Goal: Obtain resource: Obtain resource

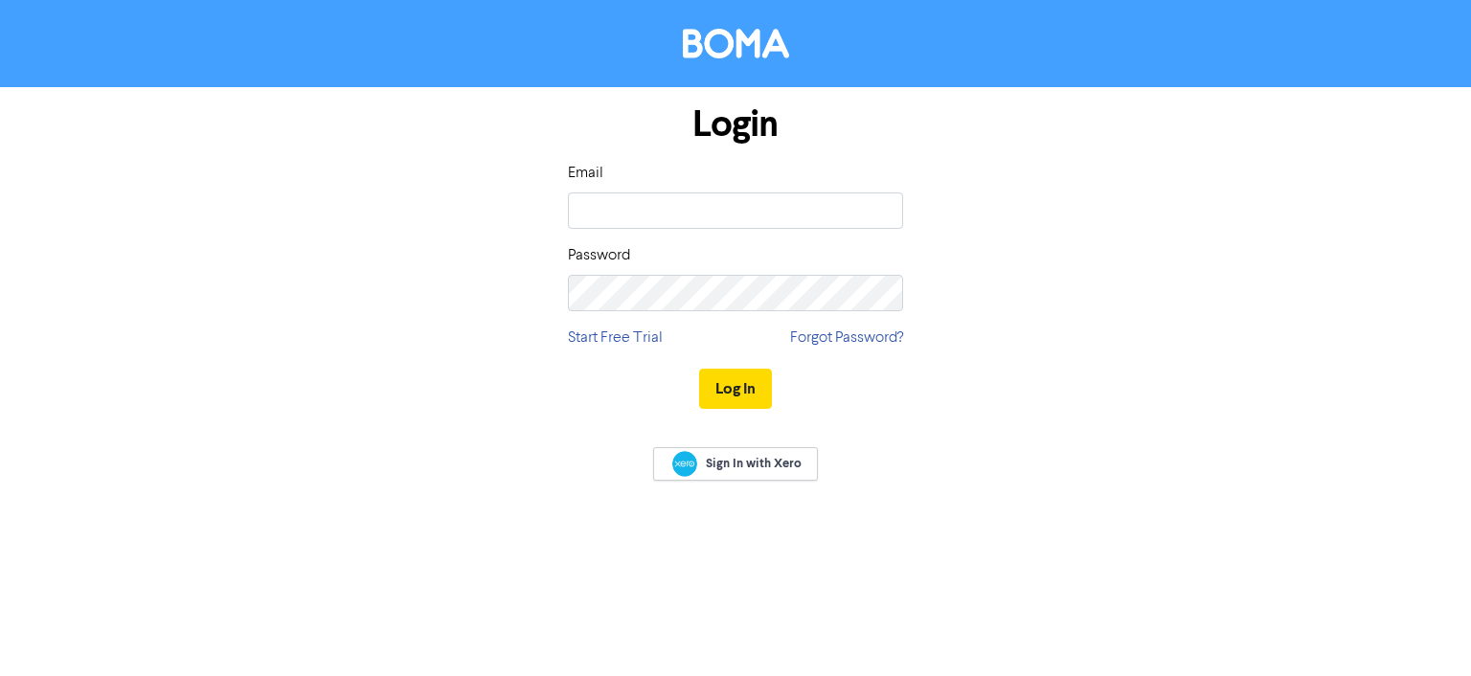
click at [878, 224] on input "email" at bounding box center [735, 211] width 335 height 36
click at [0, 675] on com-1password-button at bounding box center [0, 676] width 0 height 0
type input "[EMAIL_ADDRESS][DOMAIN_NAME]"
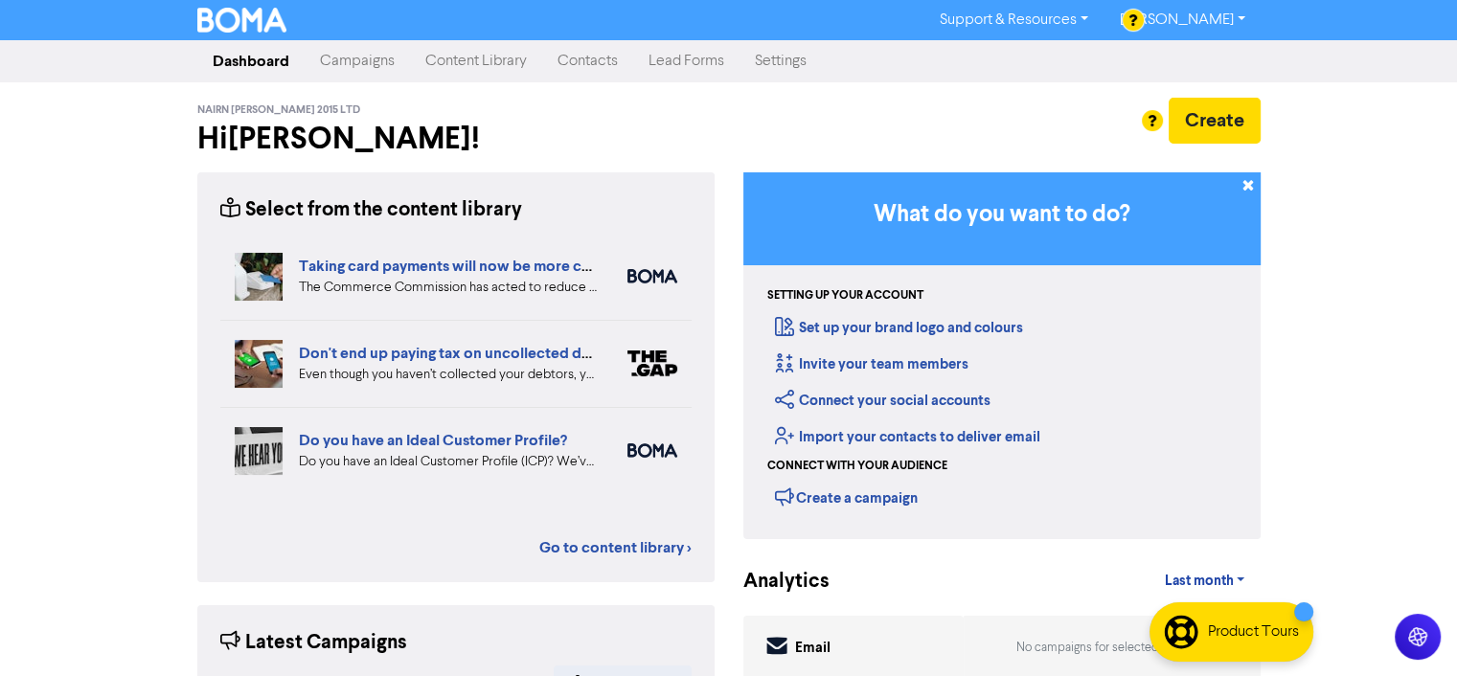
click at [1245, 20] on link "[PERSON_NAME]" at bounding box center [1181, 20] width 156 height 31
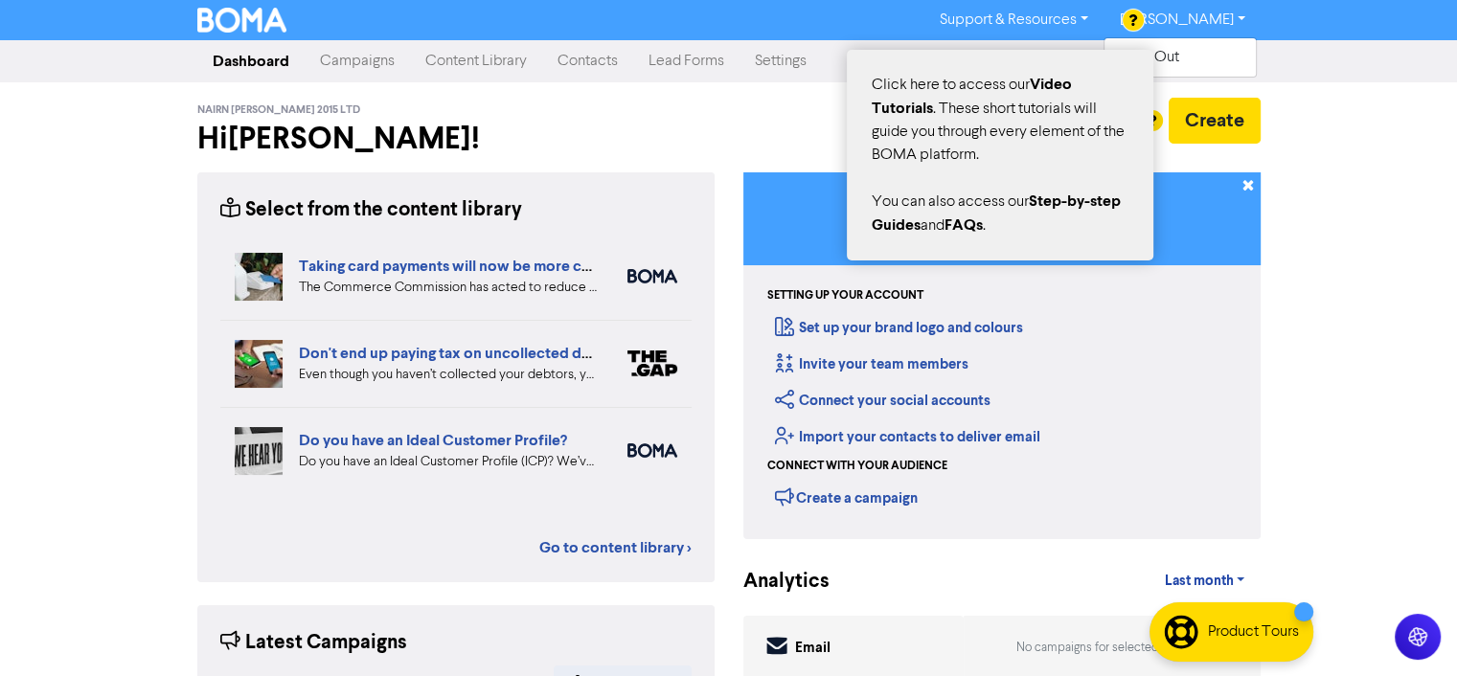
click at [1090, 18] on div at bounding box center [728, 338] width 1457 height 676
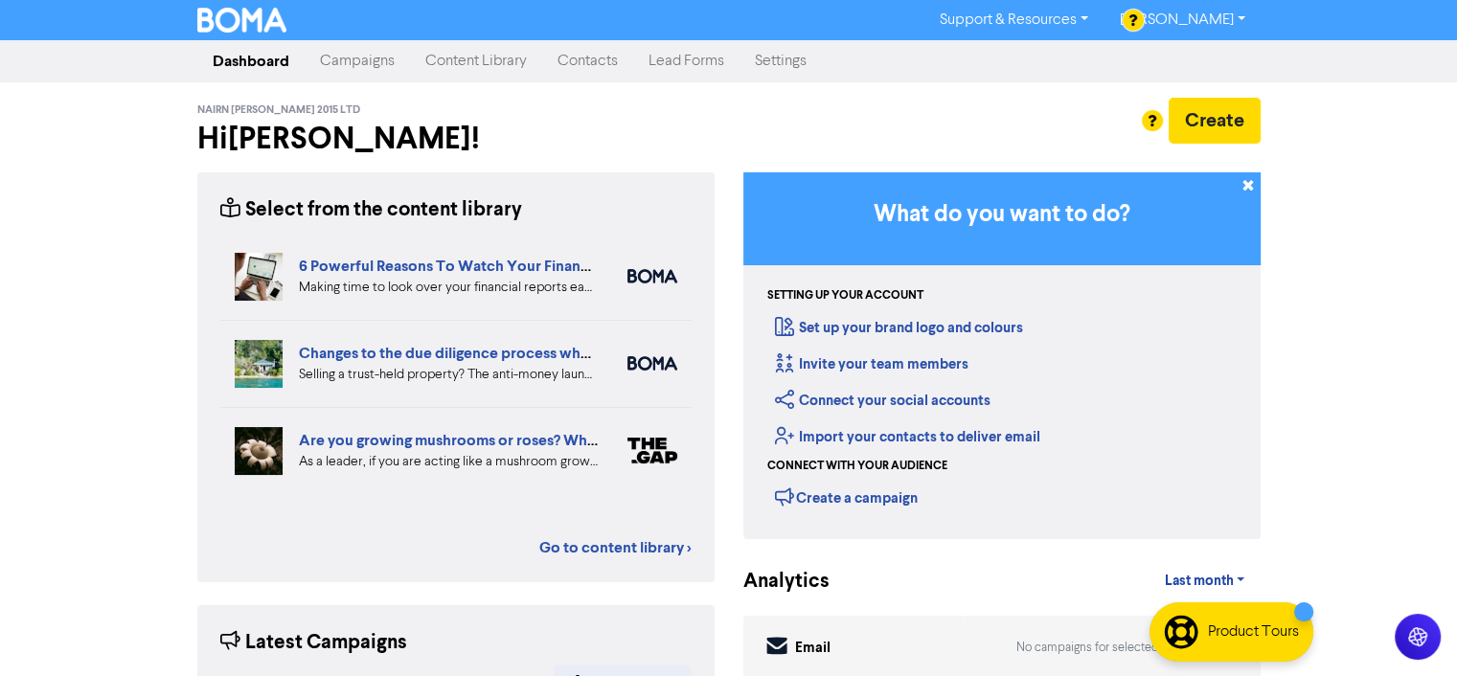
click at [787, 60] on link "Settings" at bounding box center [780, 61] width 82 height 38
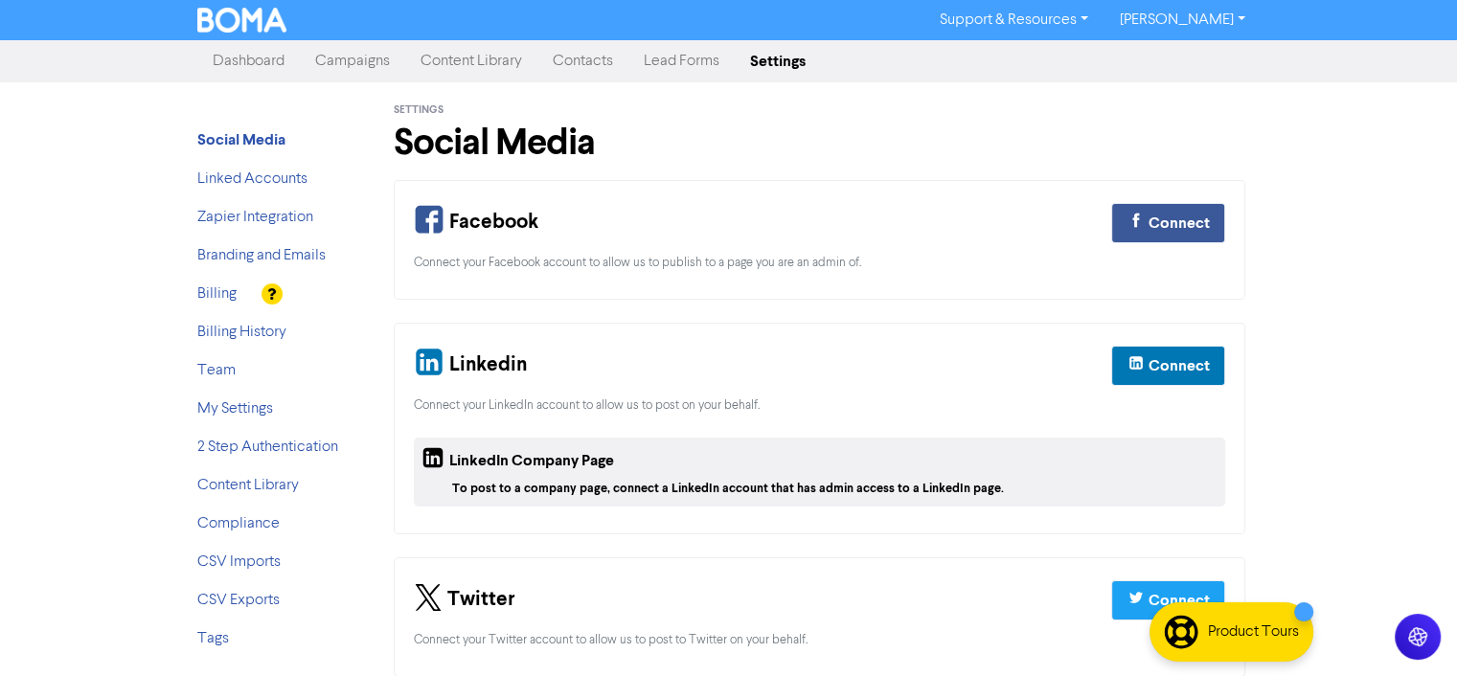
click at [246, 302] on li "Billing" at bounding box center [273, 294] width 153 height 23
click at [219, 300] on link "Billing" at bounding box center [216, 293] width 39 height 15
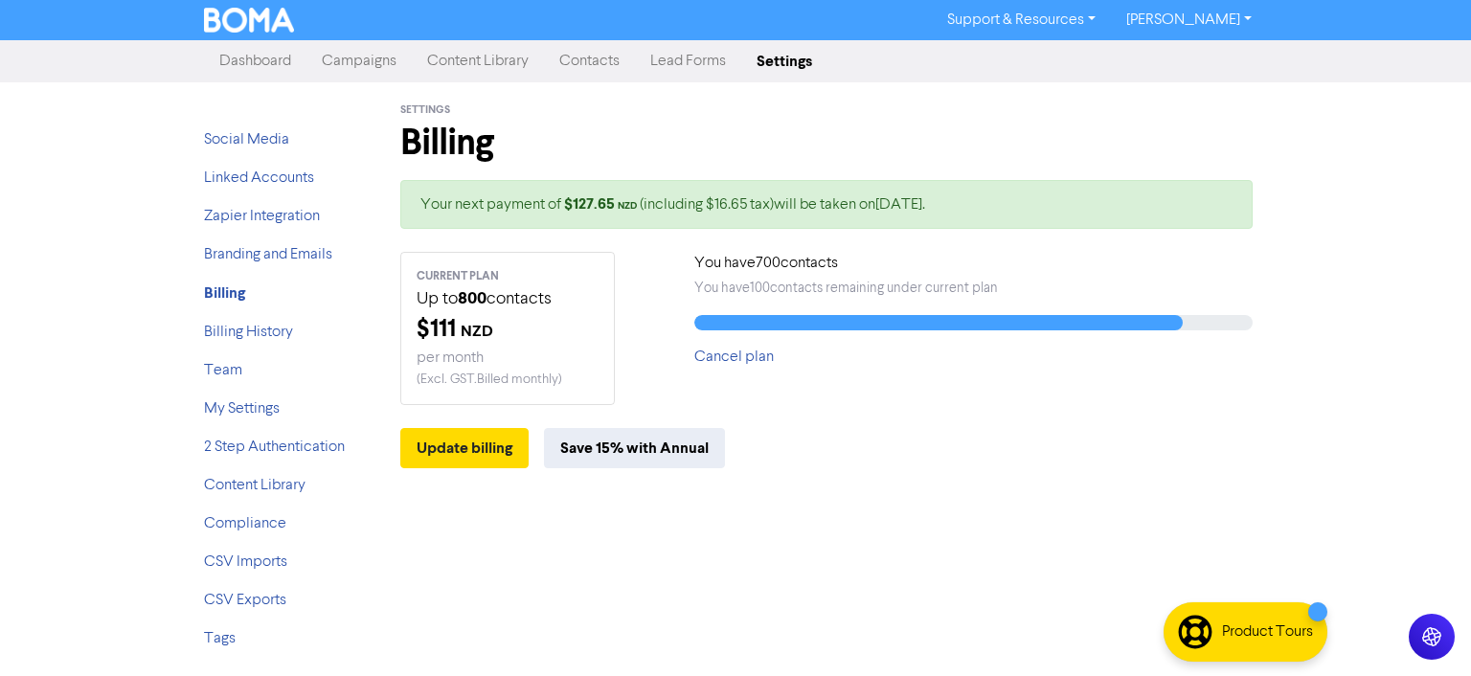
click at [982, 202] on div "Your next payment of $ 127.65 NZD (including $16.65 tax) will be taken on [DATE…" at bounding box center [826, 204] width 852 height 49
drag, startPoint x: 1000, startPoint y: 203, endPoint x: 450, endPoint y: 204, distance: 549.8
click at [450, 204] on div "Your next payment of $ 127.65 NZD (including $16.65 tax) will be taken on [DATE…" at bounding box center [826, 204] width 852 height 49
click at [261, 325] on link "Billing History" at bounding box center [248, 332] width 89 height 15
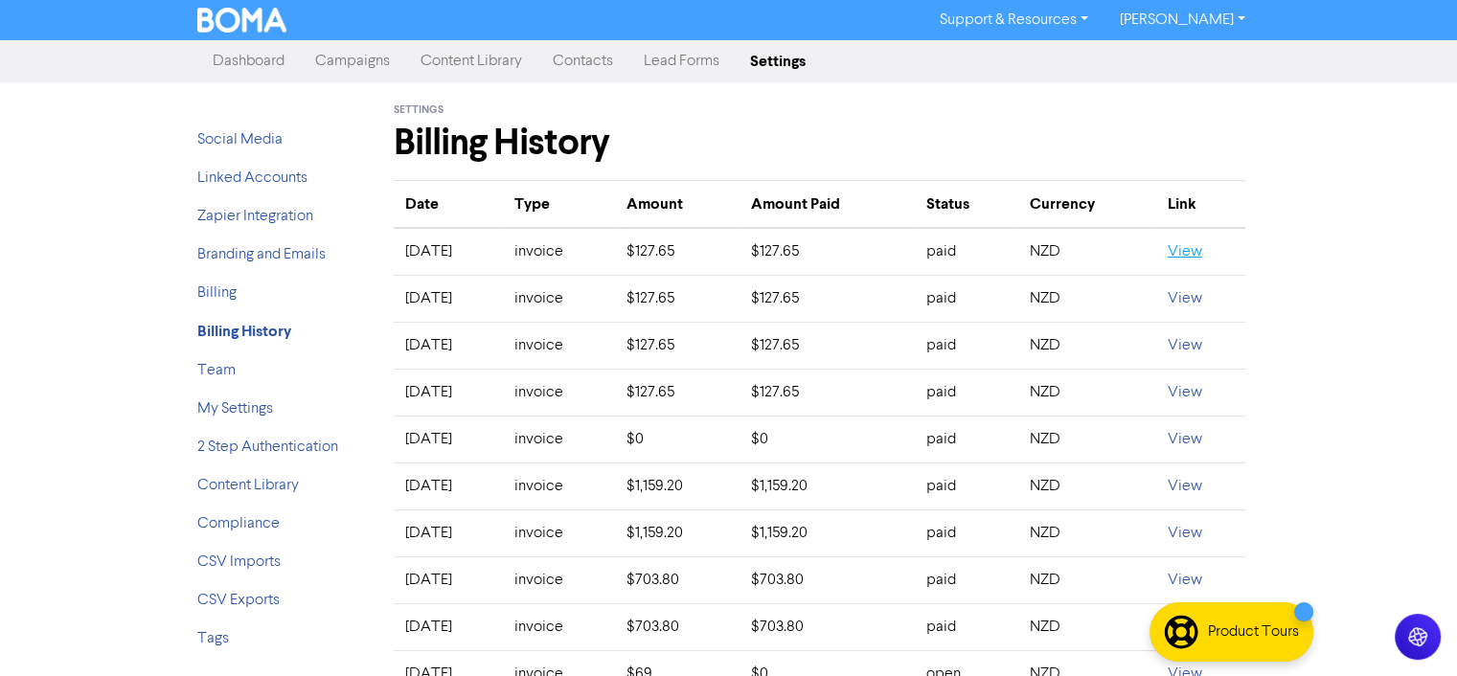
click at [1202, 250] on link "View" at bounding box center [1185, 251] width 34 height 15
click at [225, 64] on link "Dashboard" at bounding box center [248, 61] width 102 height 38
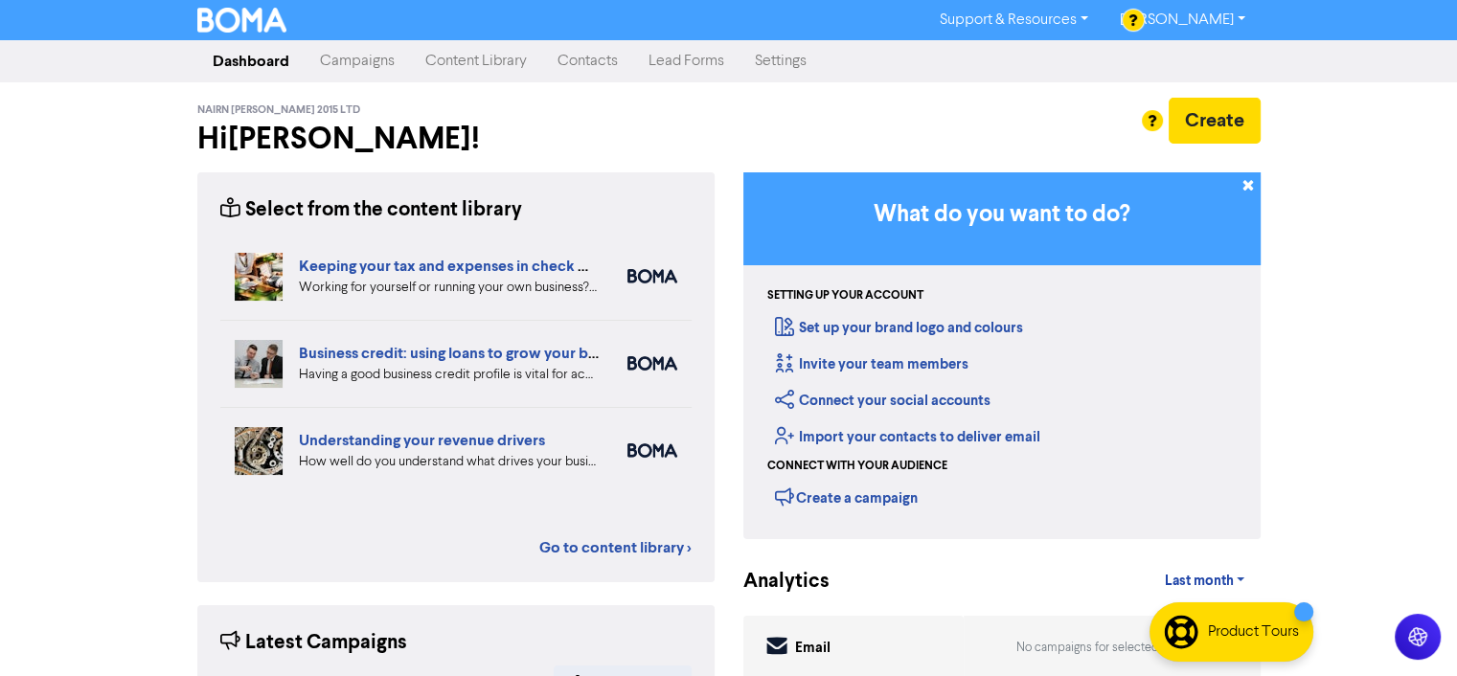
click at [484, 70] on link "Content Library" at bounding box center [476, 61] width 132 height 38
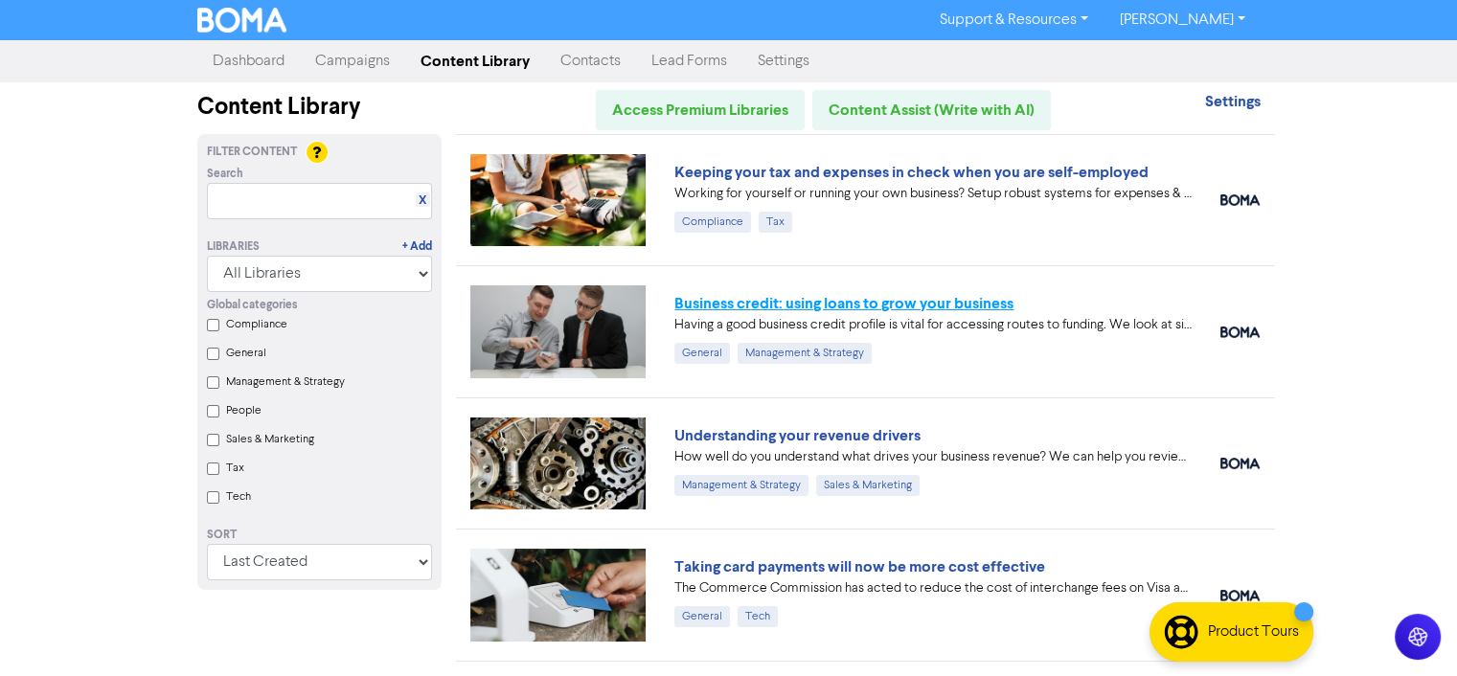
click at [837, 298] on link "Business credit: using loans to grow your business" at bounding box center [843, 303] width 339 height 19
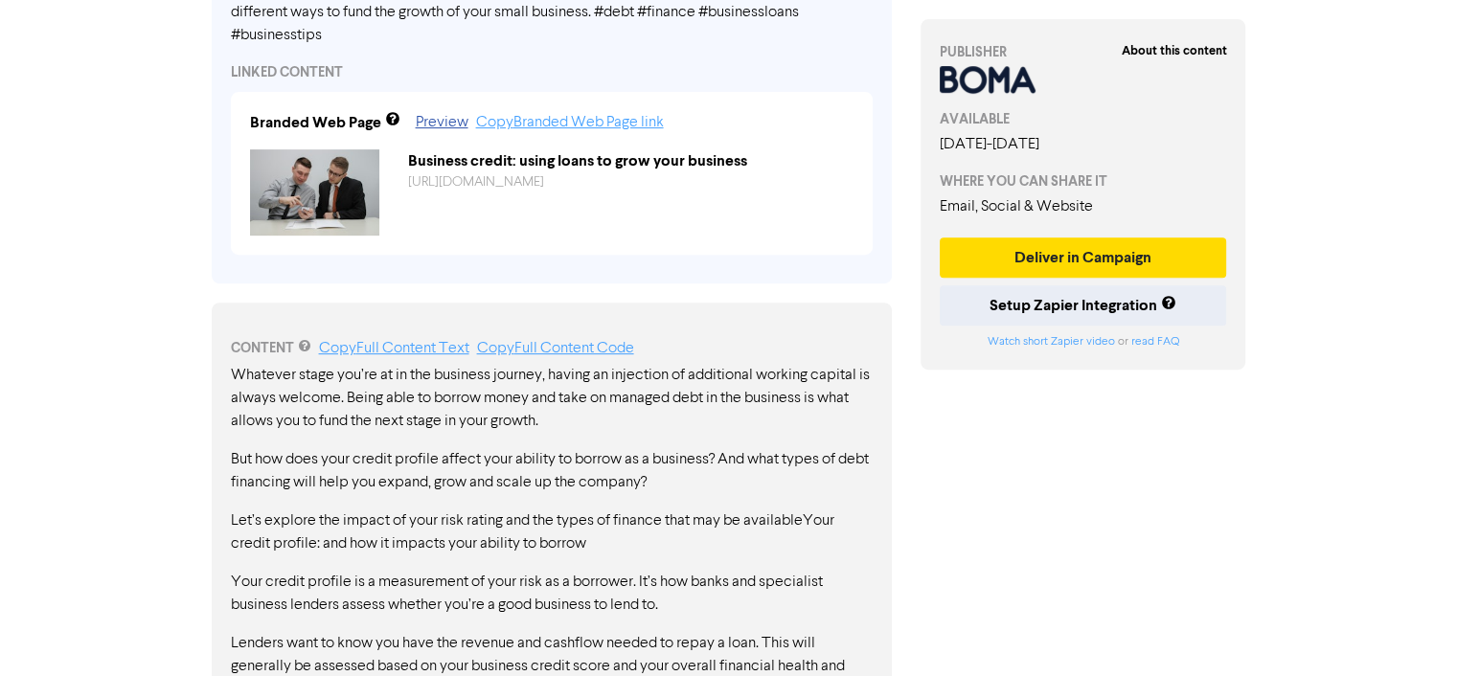
scroll to position [766, 0]
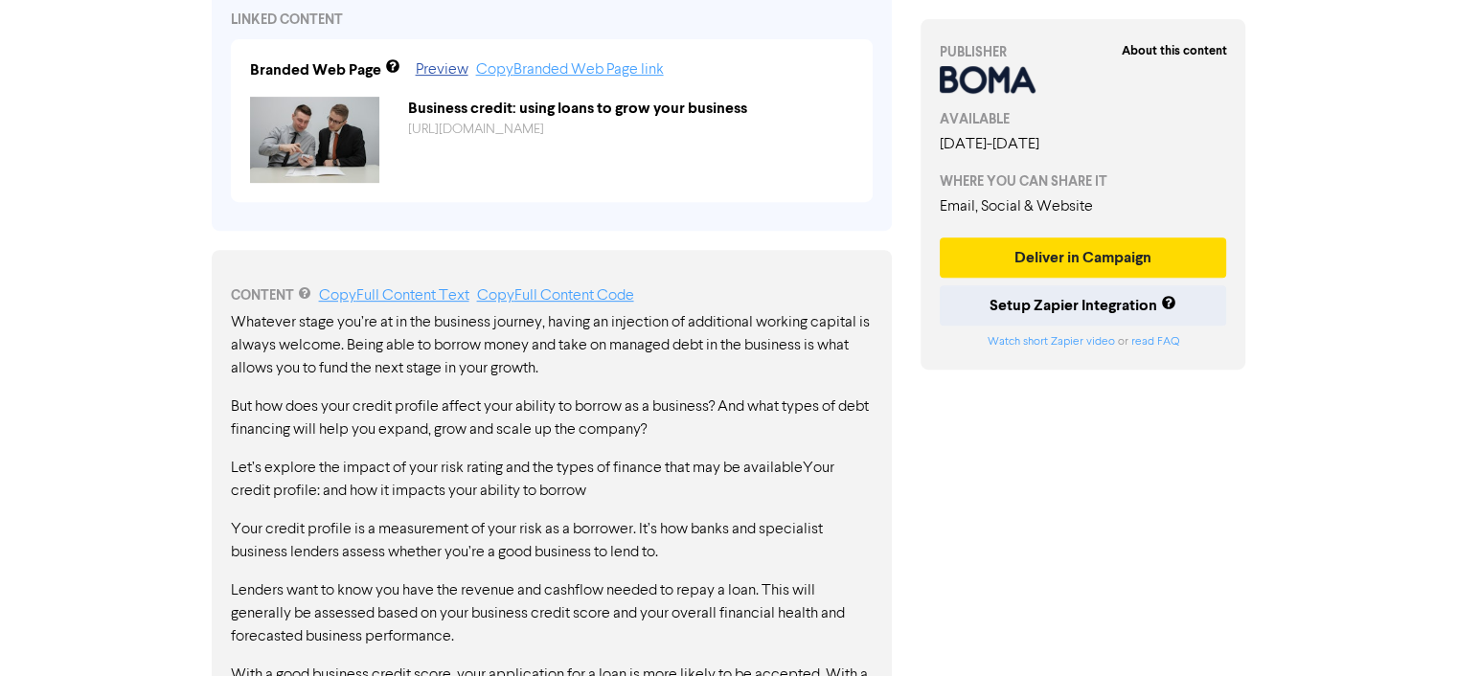
drag, startPoint x: 237, startPoint y: 320, endPoint x: 387, endPoint y: 368, distance: 157.8
click at [387, 368] on p "Whatever stage you’re at in the business journey, having an injection of additi…" at bounding box center [552, 345] width 642 height 69
drag, startPoint x: 249, startPoint y: 336, endPoint x: 245, endPoint y: 327, distance: 10.3
click at [248, 335] on p "Whatever stage you’re at in the business journey, having an injection of additi…" at bounding box center [552, 345] width 642 height 69
drag, startPoint x: 230, startPoint y: 324, endPoint x: 364, endPoint y: 324, distance: 134.1
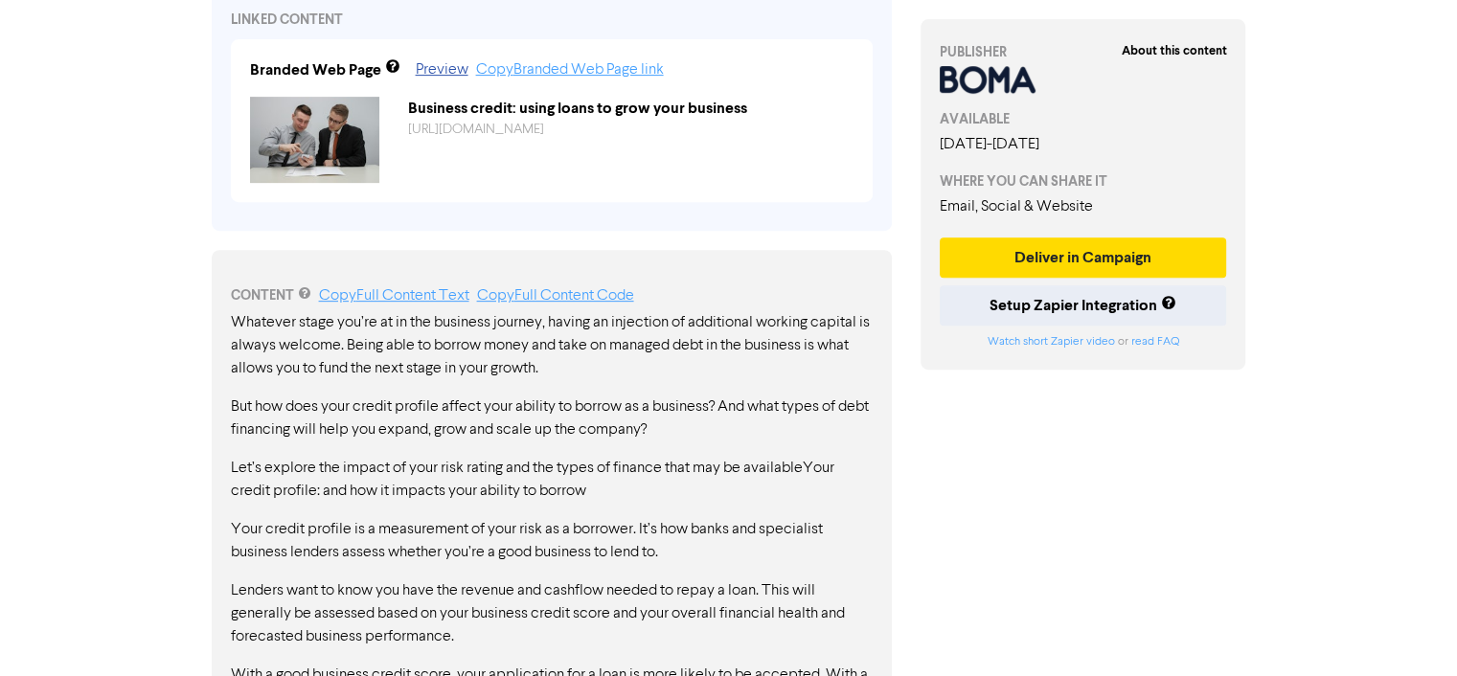
click at [364, 324] on p "Whatever stage you’re at in the business journey, having an injection of additi…" at bounding box center [552, 345] width 642 height 69
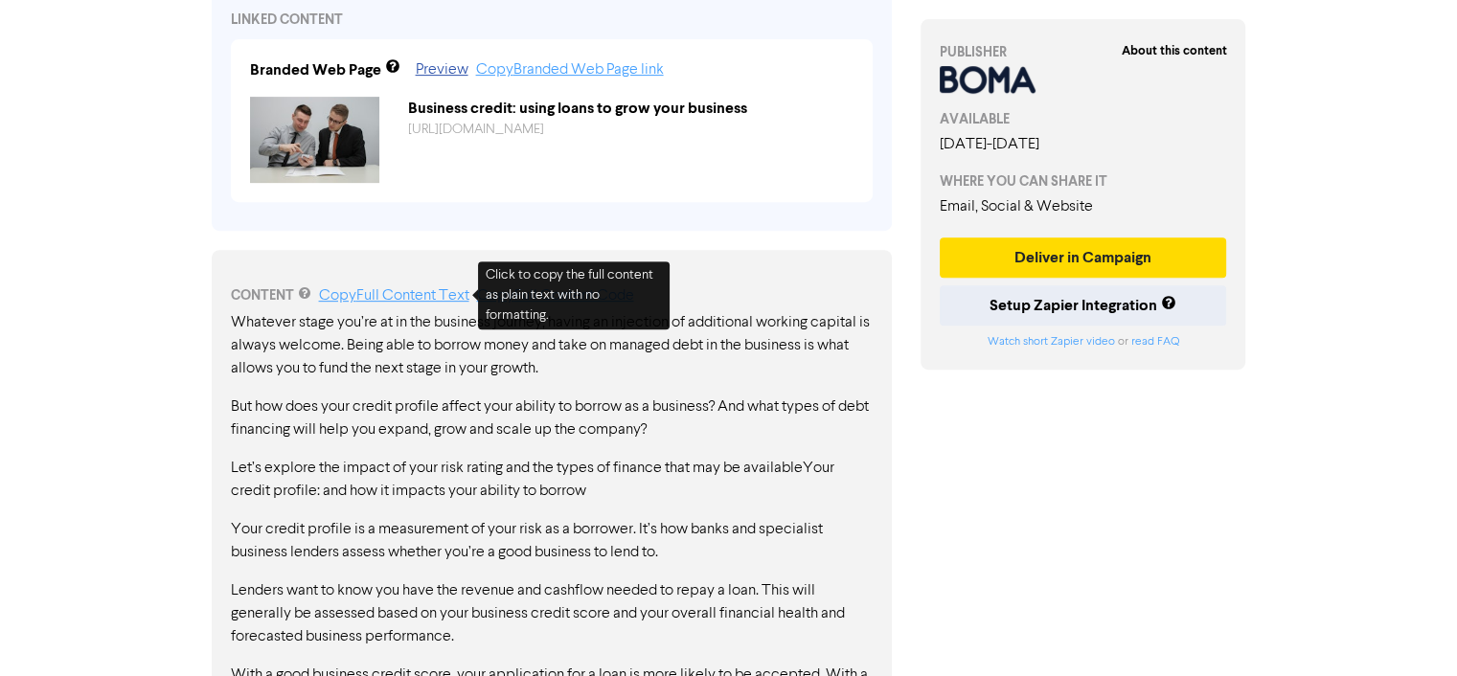
click at [372, 288] on link "Copy Full Content Text" at bounding box center [394, 295] width 150 height 15
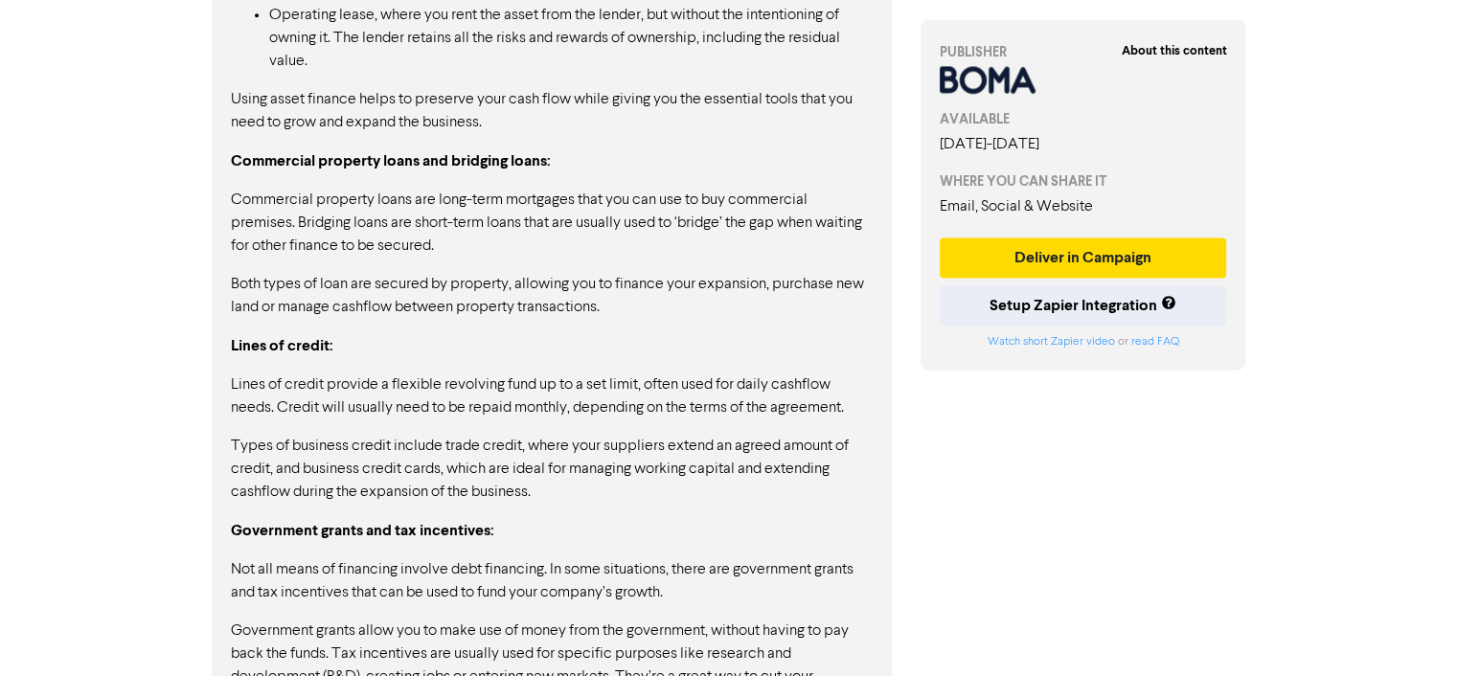
scroll to position [2766, 0]
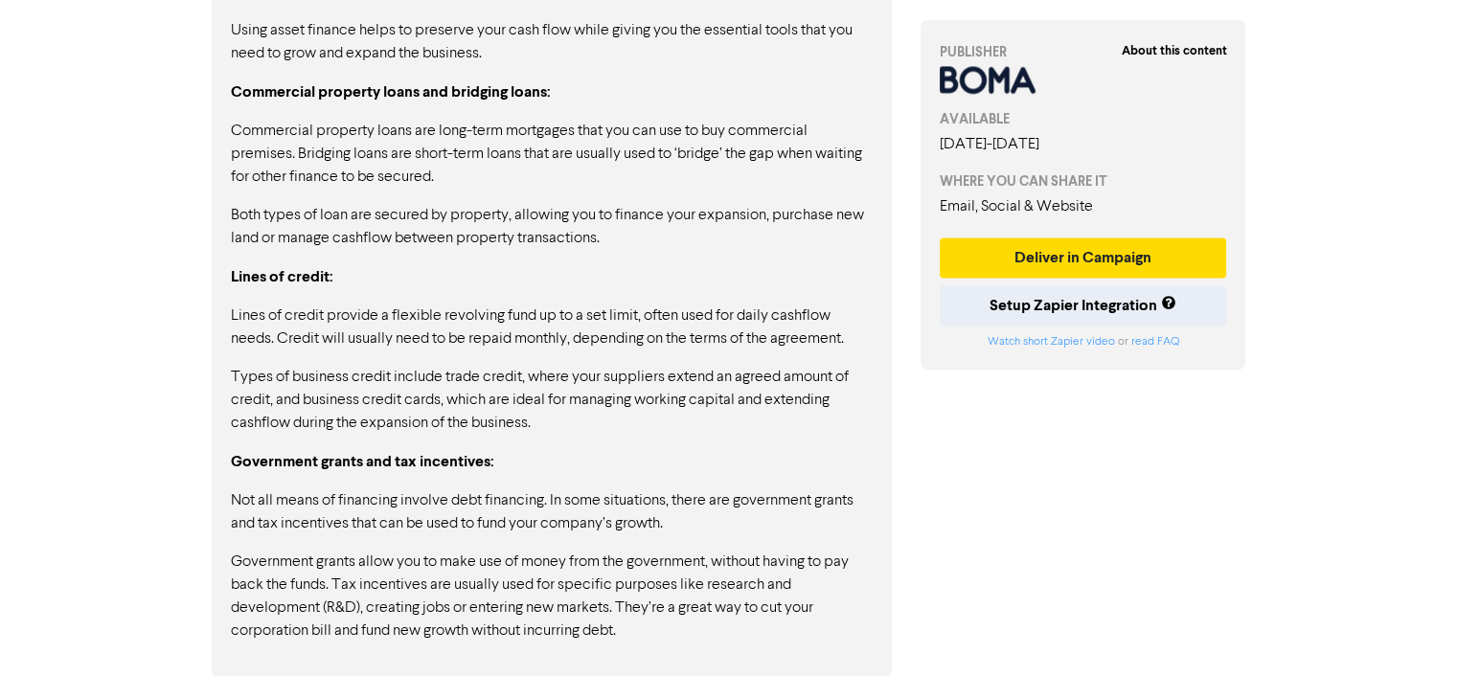
click at [487, 143] on p "Commercial property loans are long-term mortgages that you can use to buy comme…" at bounding box center [552, 154] width 642 height 69
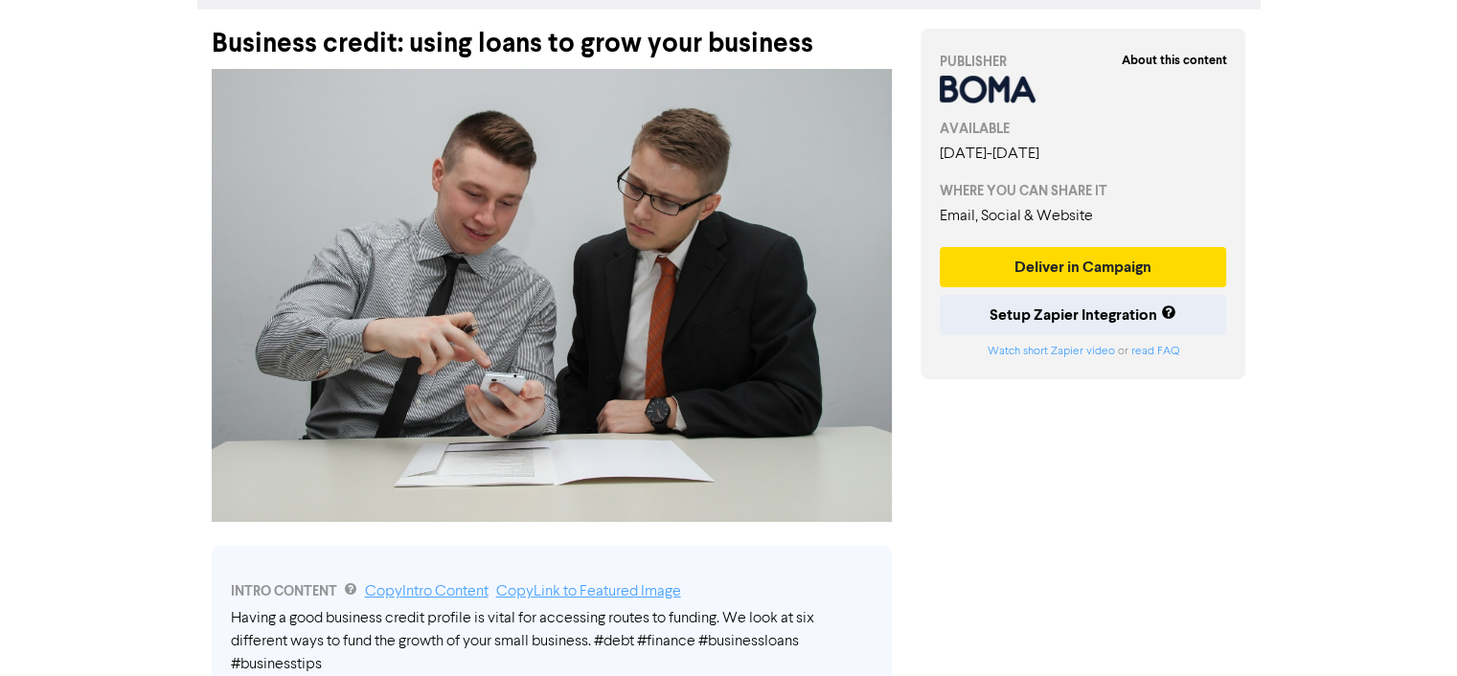
scroll to position [0, 0]
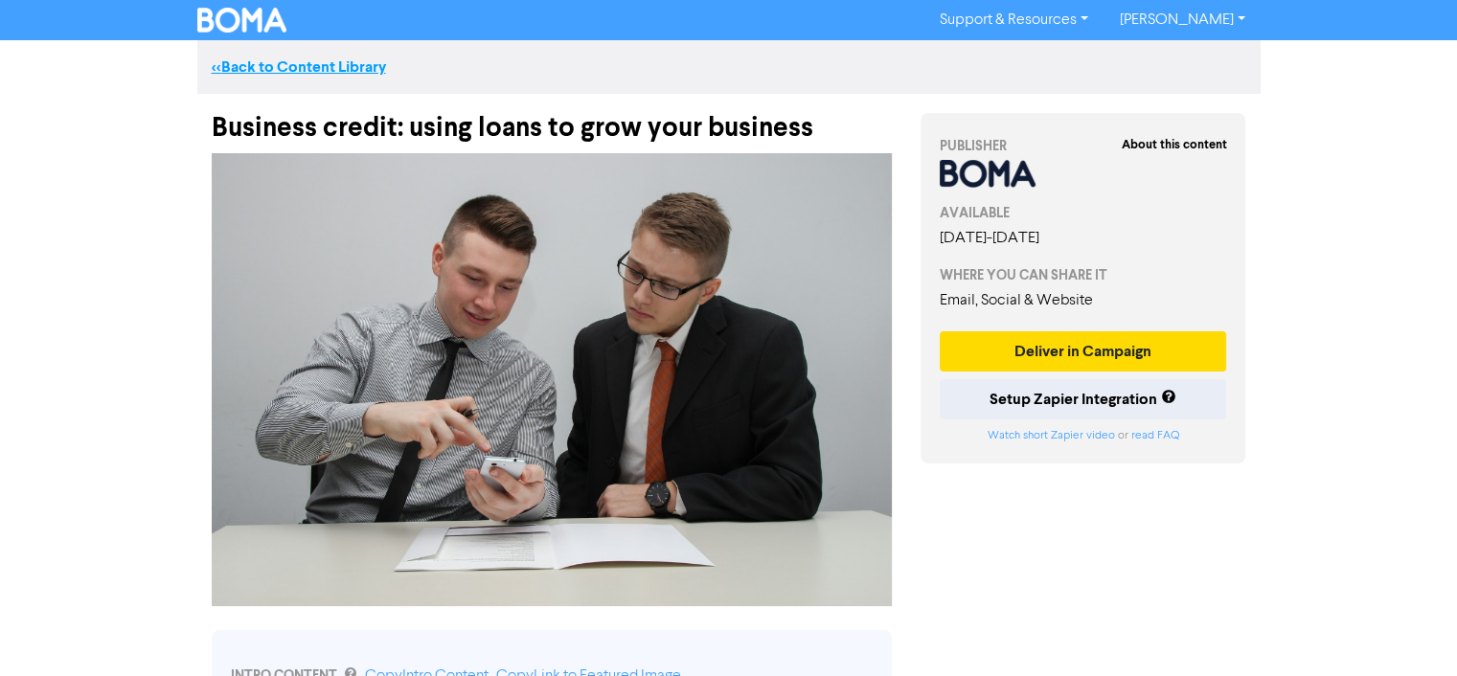
click at [275, 73] on link "<< Back to Content Library" at bounding box center [299, 66] width 174 height 19
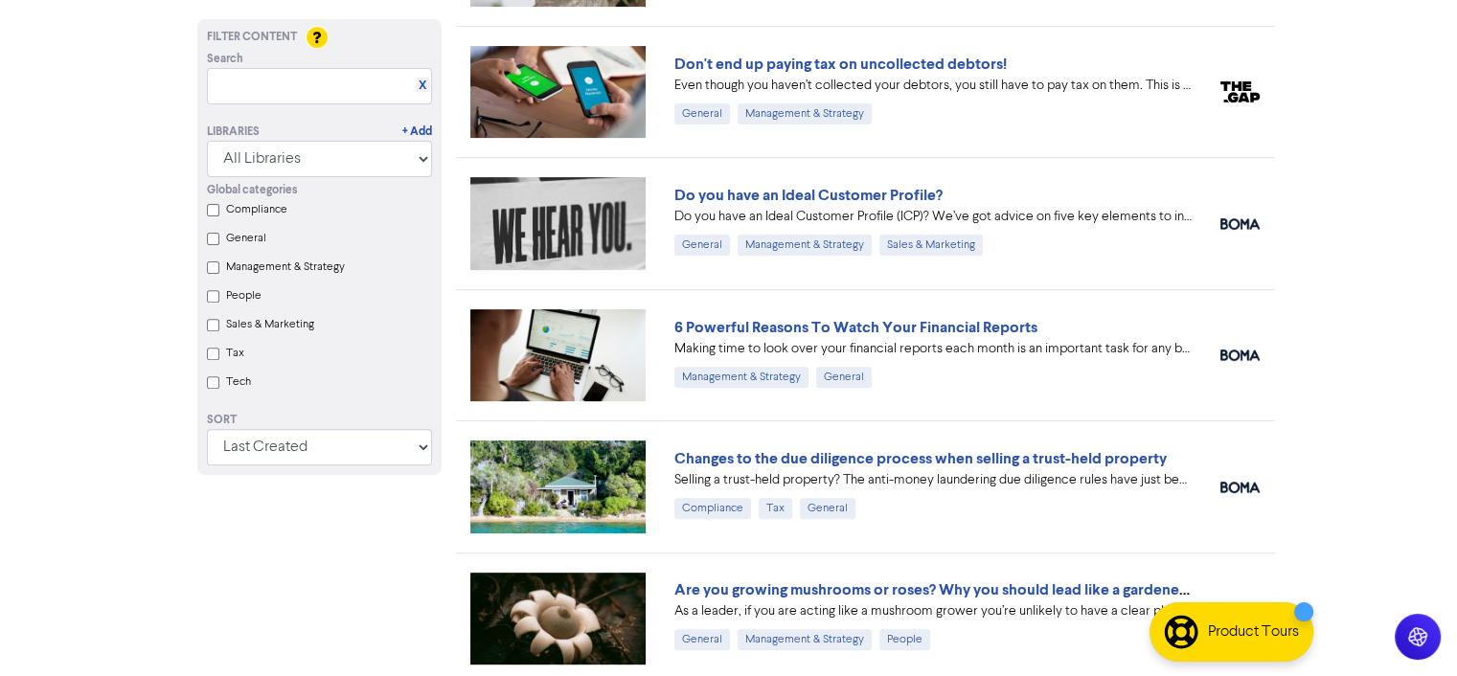
scroll to position [638, 0]
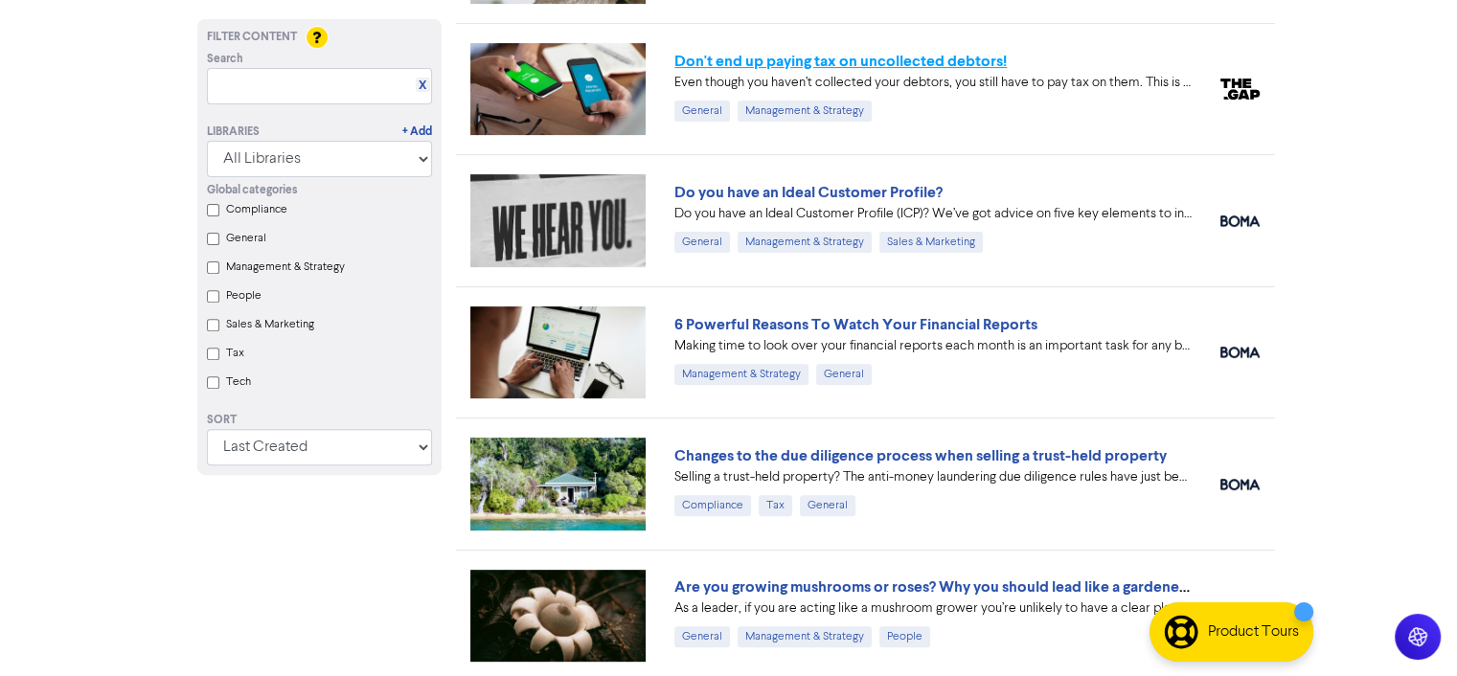
click at [910, 60] on link "Don't end up paying tax on uncollected debtors!" at bounding box center [840, 61] width 332 height 19
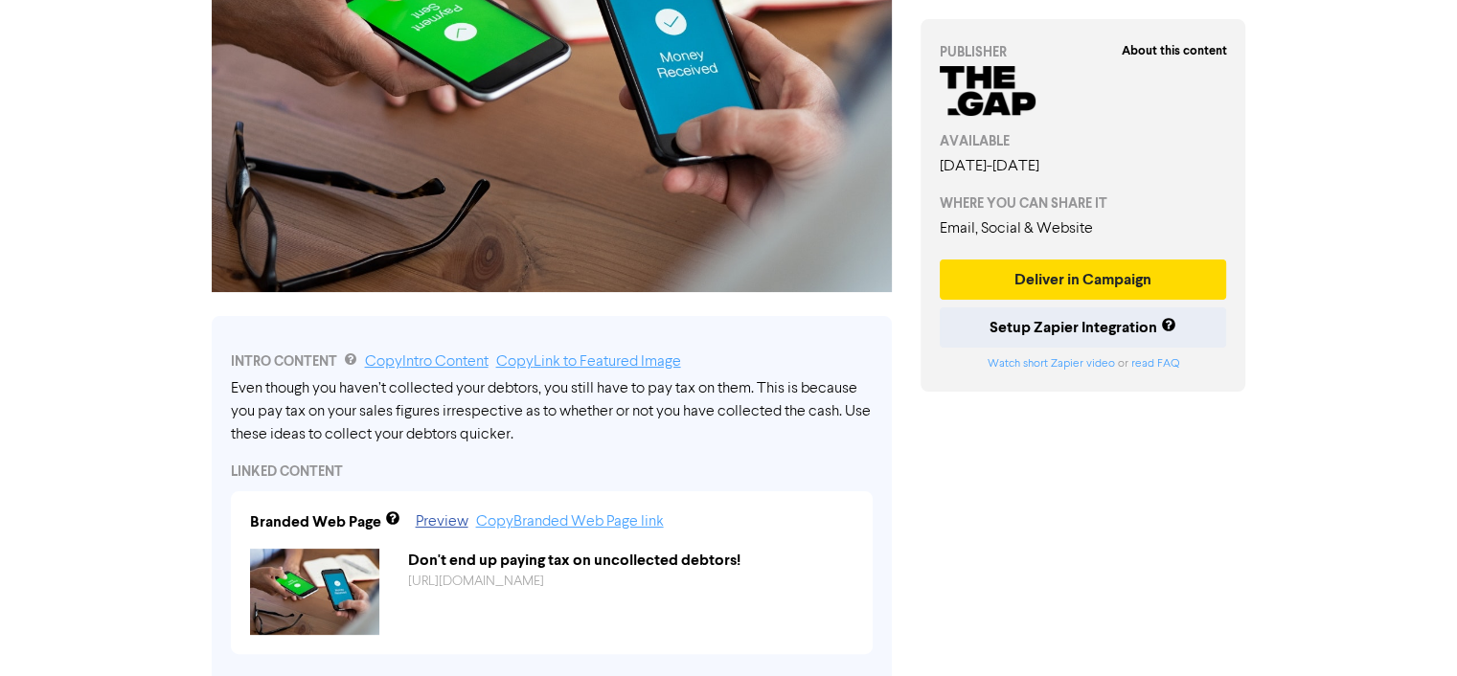
scroll to position [261, 0]
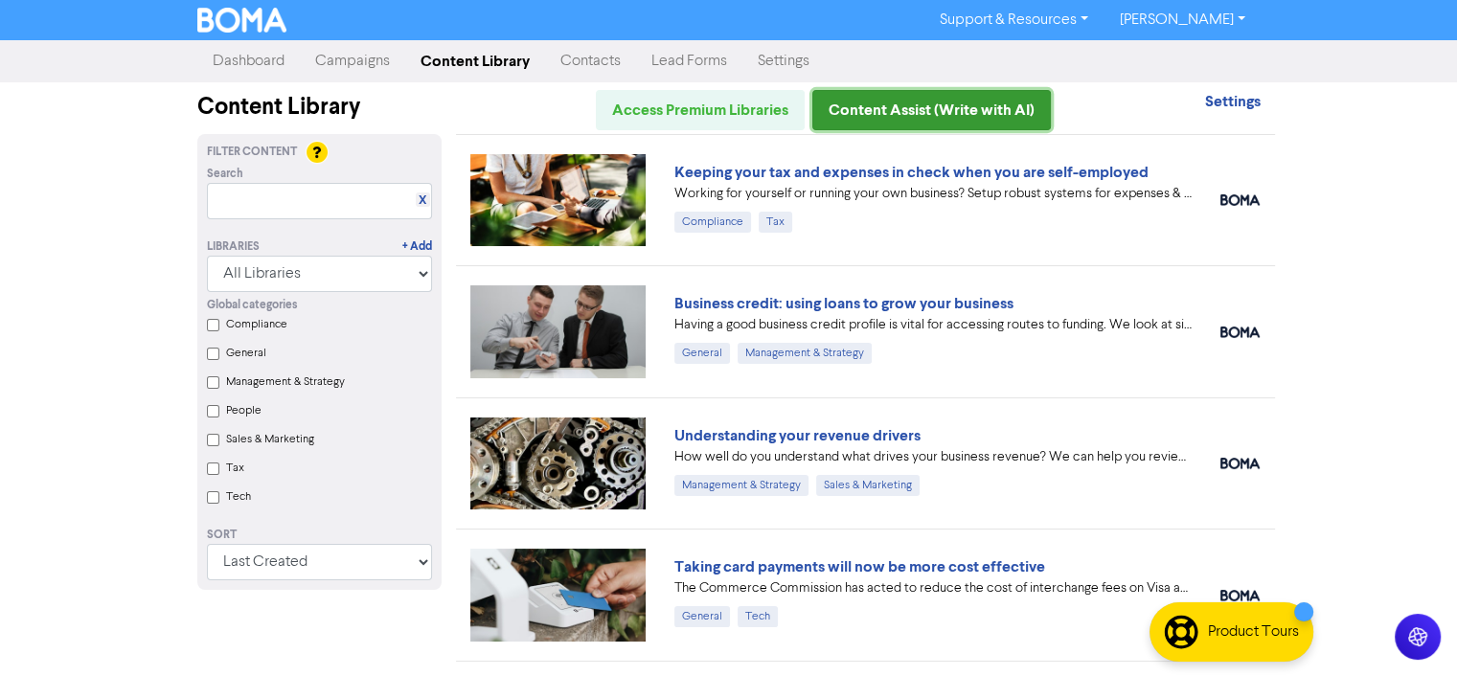
click at [943, 106] on link "Content Assist (Write with AI)" at bounding box center [931, 110] width 239 height 40
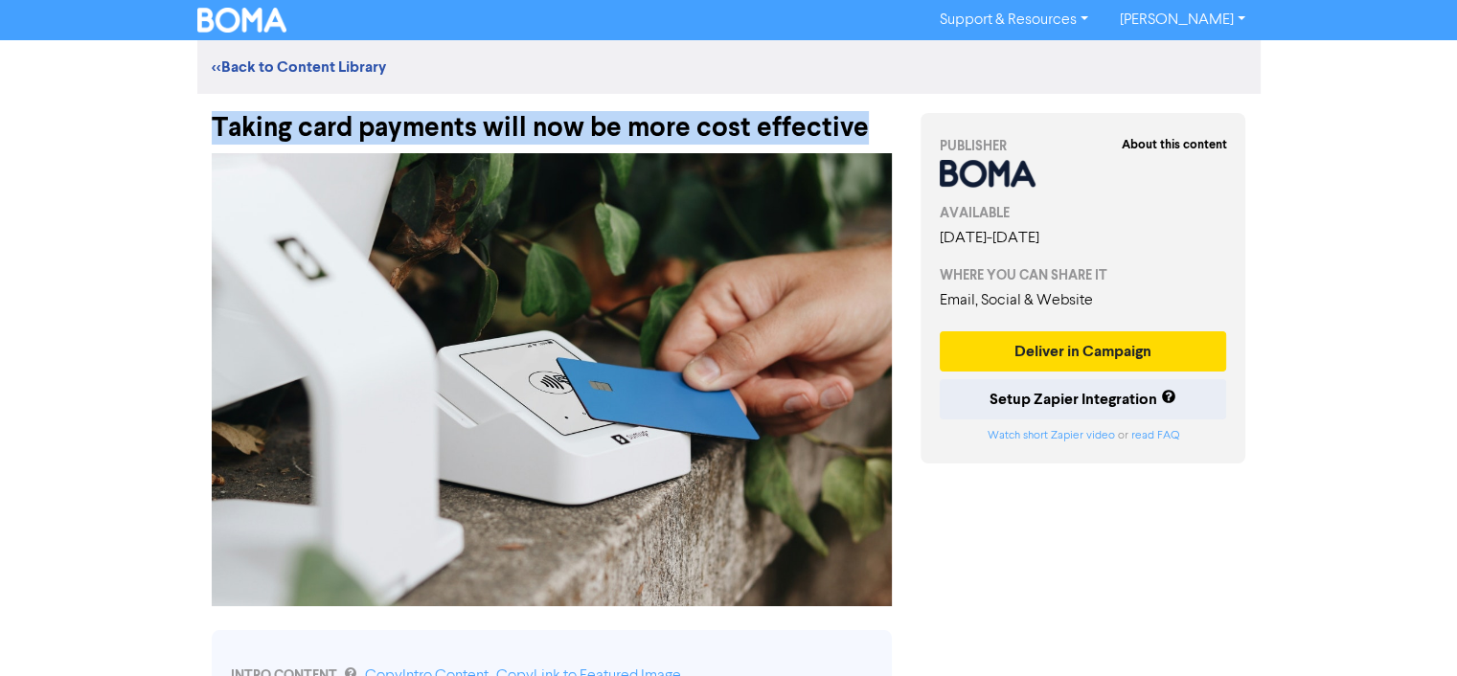
drag, startPoint x: 216, startPoint y: 123, endPoint x: 858, endPoint y: 118, distance: 641.8
click at [858, 118] on div "Taking card payments will now be more cost effective" at bounding box center [552, 119] width 680 height 50
copy div "Taking card payments will now be more cost effective"
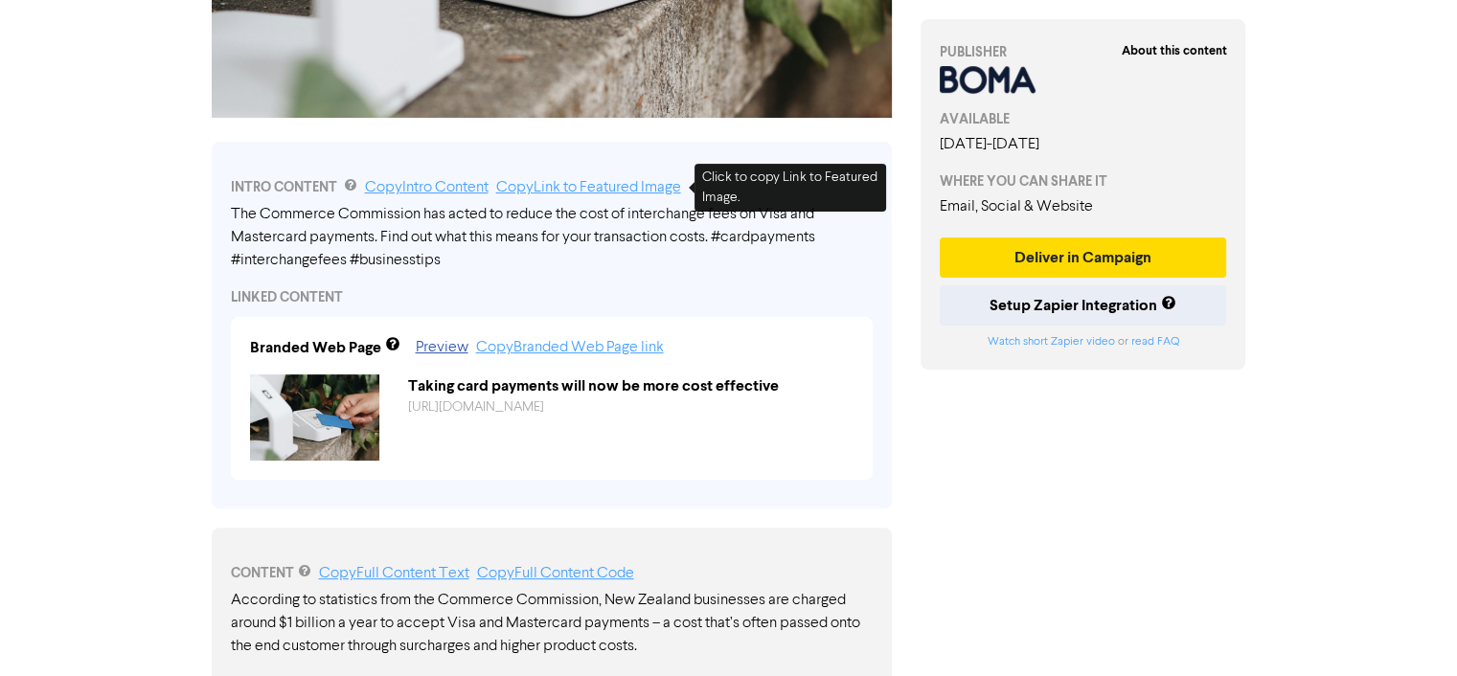
scroll to position [511, 0]
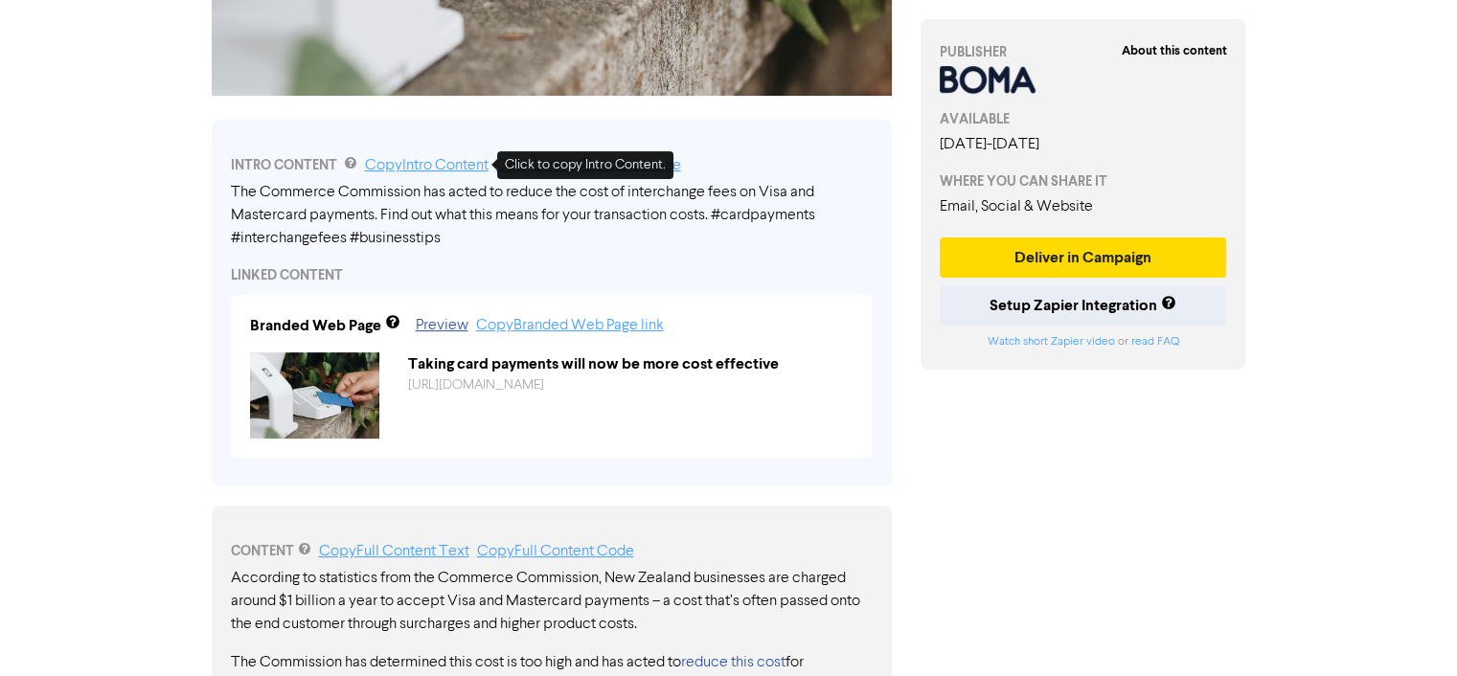
click at [410, 164] on link "Copy Intro Content" at bounding box center [427, 165] width 124 height 15
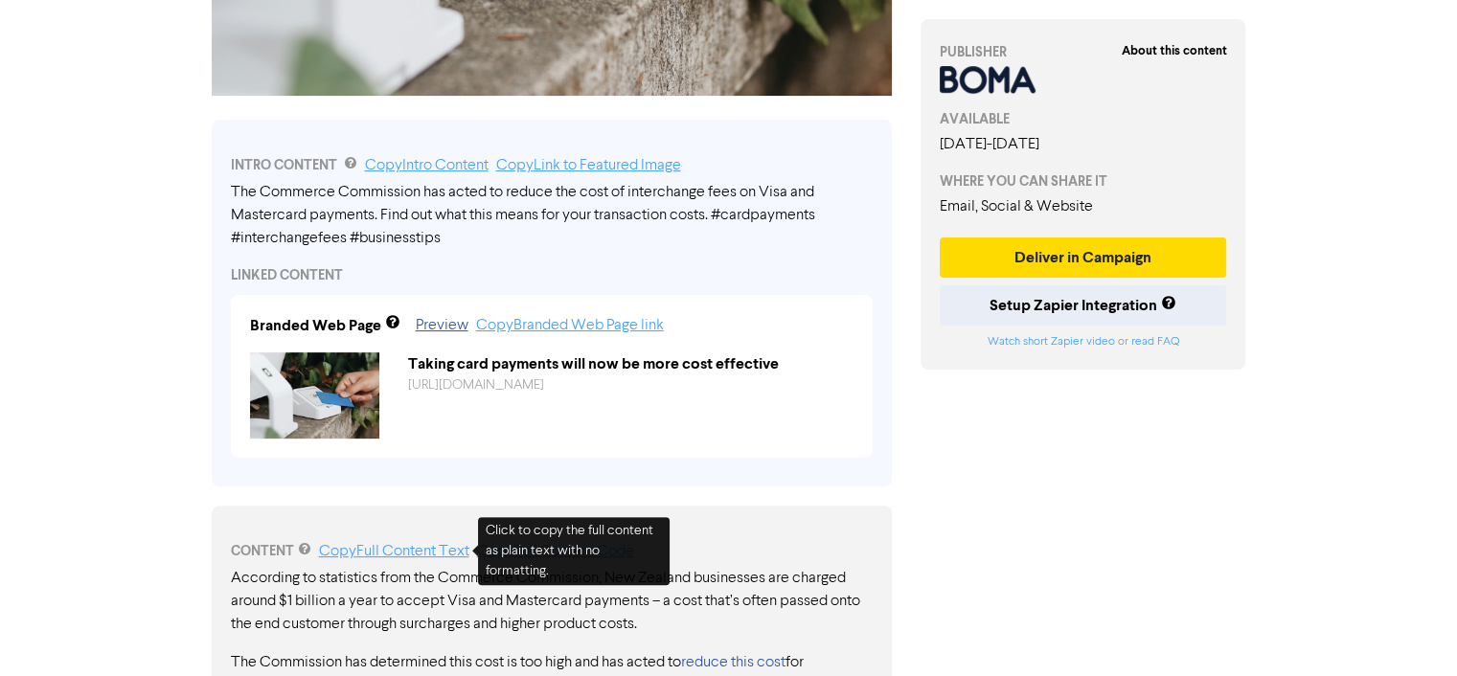
click at [375, 549] on link "Copy Full Content Text" at bounding box center [394, 551] width 150 height 15
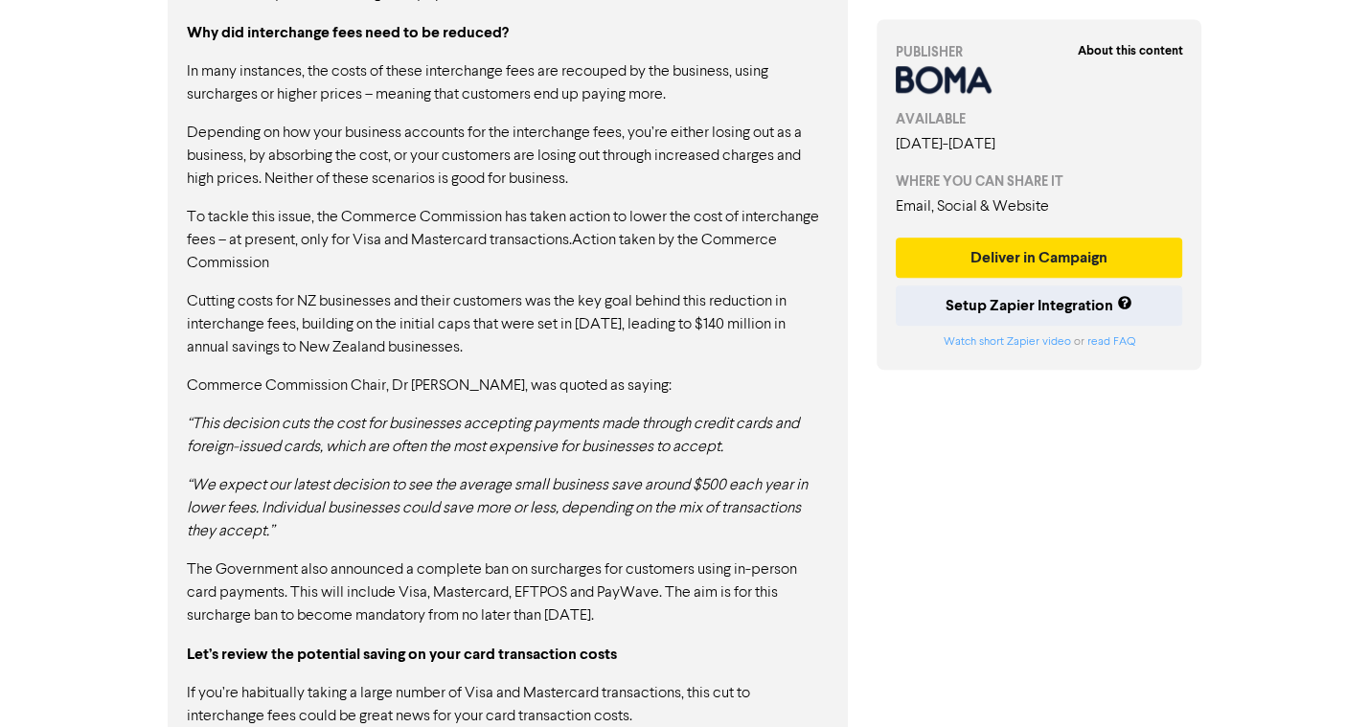
scroll to position [1590, 0]
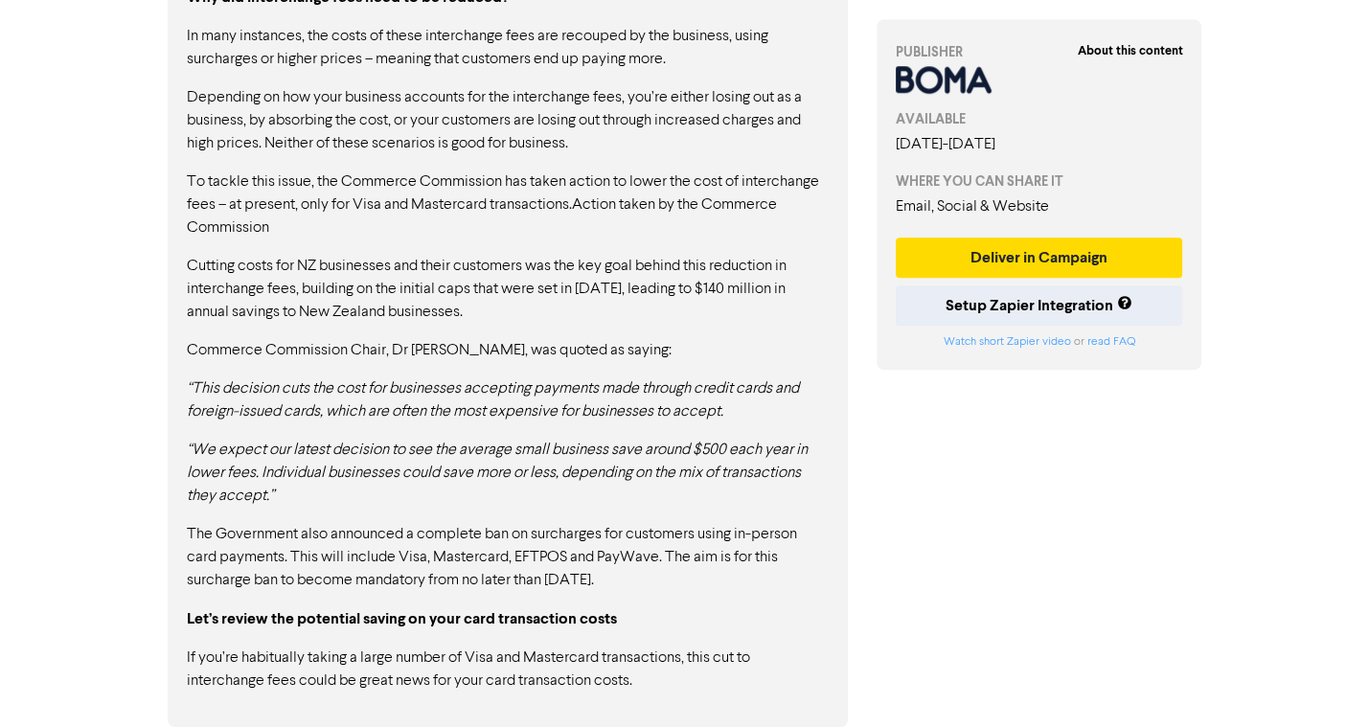
click at [611, 366] on div "According to statistics from the Commerce Commission, New Zealand businesses ar…" at bounding box center [508, 101] width 642 height 1183
click at [629, 502] on p "“We expect our latest decision to see the average small business save around $5…" at bounding box center [508, 473] width 642 height 69
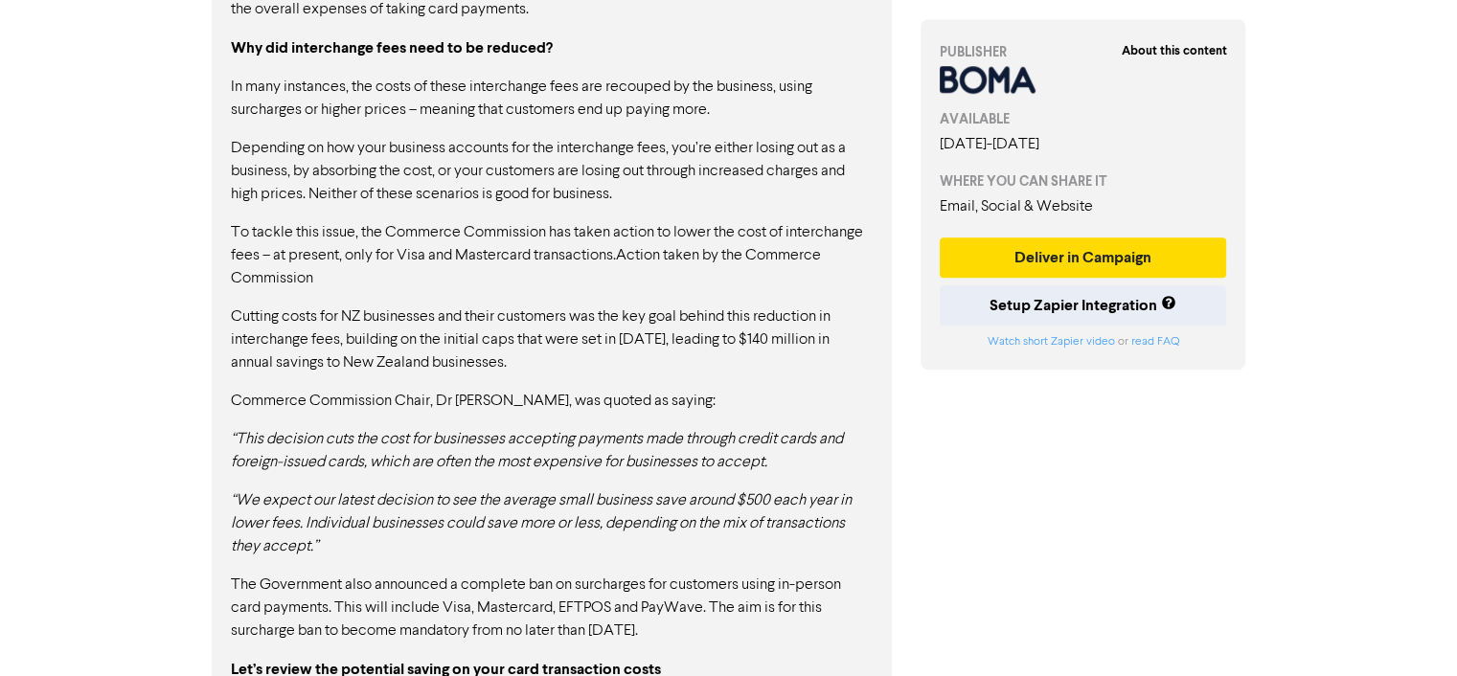
scroll to position [1642, 0]
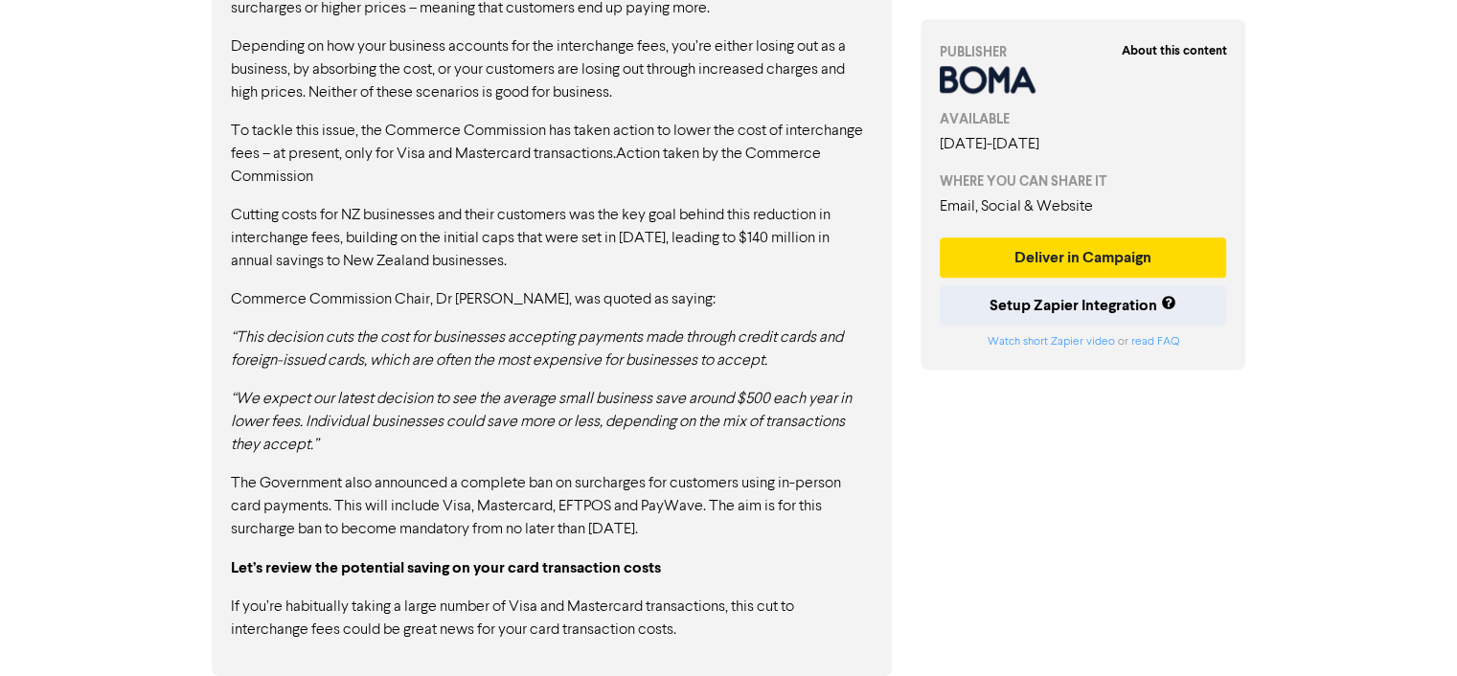
click at [644, 619] on p "If you’re habitually taking a large number of Visa and Mastercard transactions,…" at bounding box center [552, 619] width 642 height 46
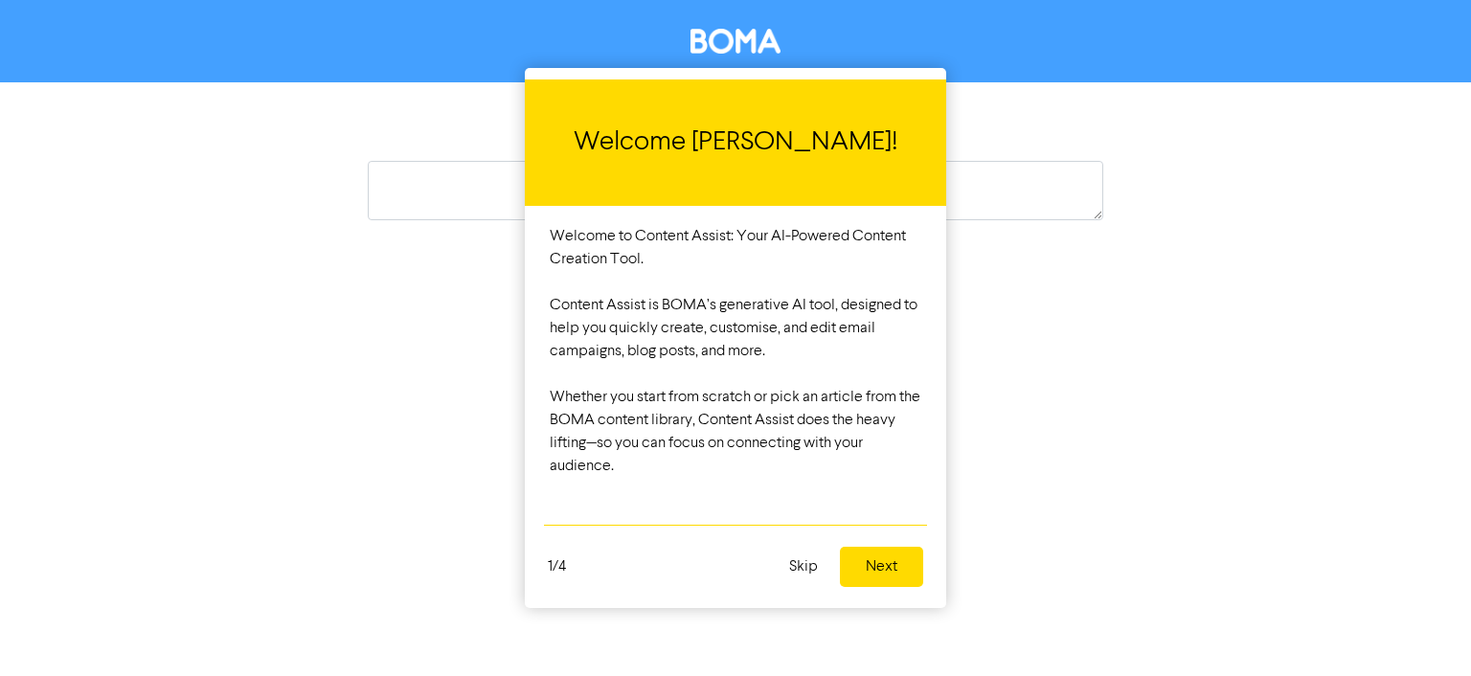
click at [800, 570] on button "Skip" at bounding box center [804, 567] width 52 height 40
